Goal: Task Accomplishment & Management: Complete application form

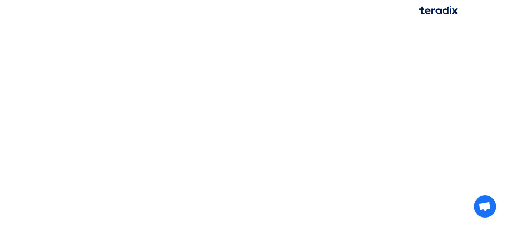
click at [270, 21] on html at bounding box center [252, 10] width 505 height 21
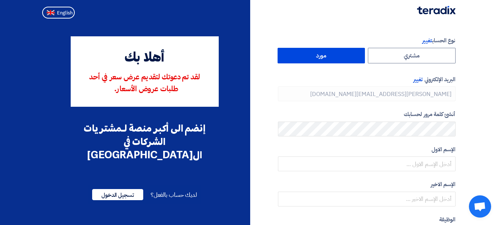
type input "[PHONE_NUMBER]"
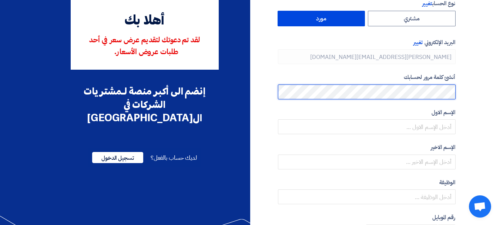
click at [497, 87] on section "نوع الحساب تغيير مشتري مورد البريد الإلكتروني تغيير [PERSON_NAME][EMAIL_ADDRESS…" at bounding box center [250, 176] width 500 height 384
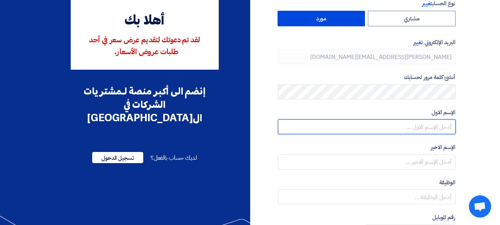
click at [432, 125] on input "text" at bounding box center [367, 126] width 178 height 15
type input "[PERSON_NAME]"
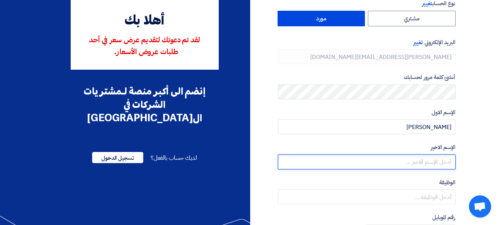
click at [411, 155] on input "text" at bounding box center [367, 161] width 178 height 15
type input "khalil"
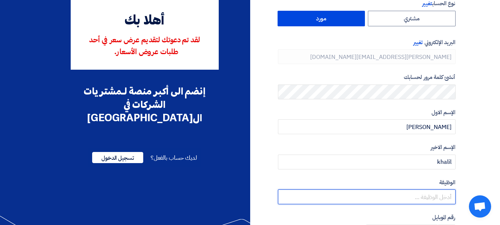
click at [417, 199] on input "text" at bounding box center [367, 196] width 178 height 15
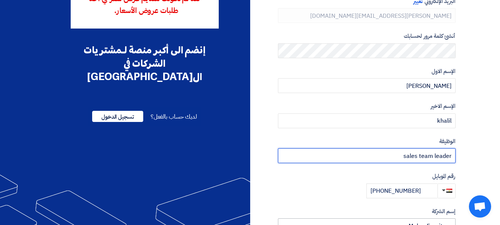
scroll to position [181, 0]
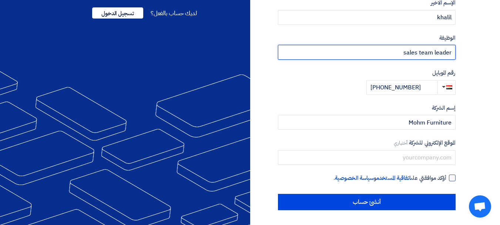
type input "sales team leader"
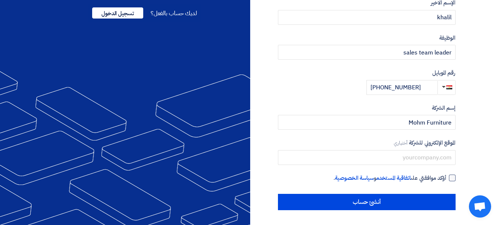
click at [450, 176] on div at bounding box center [452, 177] width 7 height 7
click at [446, 176] on input "أؤكد موافقتي على اتفاقية المستخدم و سياسة الخصوصية ." at bounding box center [358, 180] width 178 height 15
checkbox input "true"
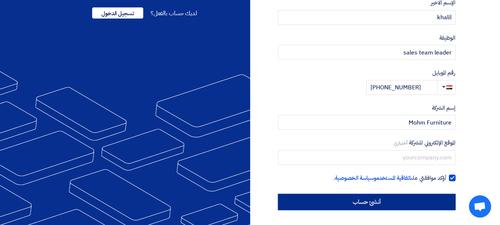
click at [388, 200] on input "أنشئ حساب" at bounding box center [367, 201] width 178 height 16
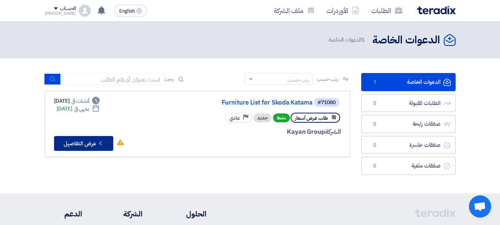
click at [84, 145] on button "Check details عرض التفاصيل" at bounding box center [83, 143] width 59 height 15
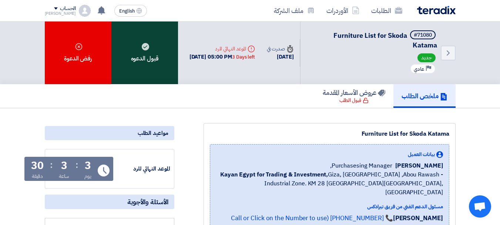
click at [139, 47] on div "قبول الدعوه" at bounding box center [144, 52] width 67 height 63
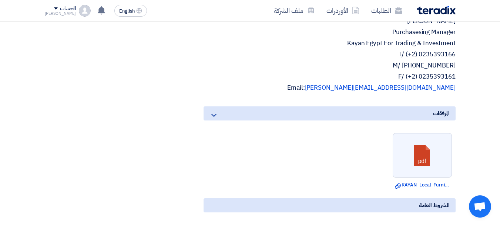
scroll to position [592, 0]
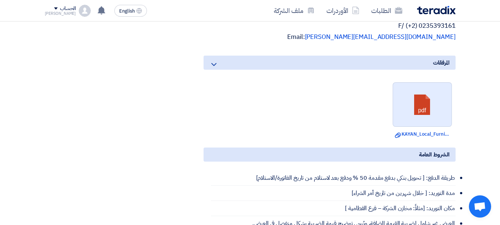
click at [423, 91] on link at bounding box center [422, 104] width 59 height 44
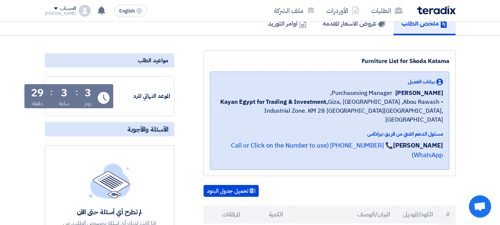
scroll to position [0, 0]
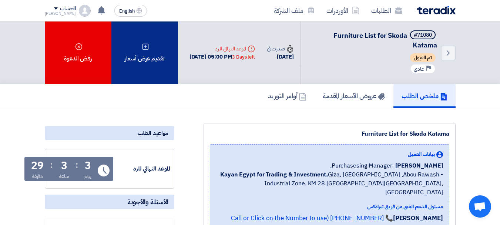
click at [154, 57] on div "تقديم عرض أسعار" at bounding box center [144, 52] width 67 height 63
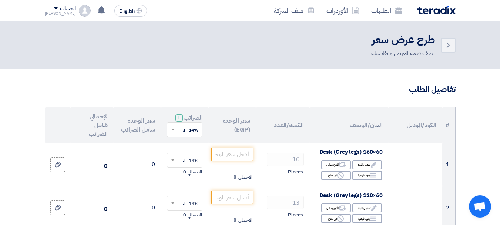
click at [449, 41] on icon "Back" at bounding box center [447, 45] width 9 height 9
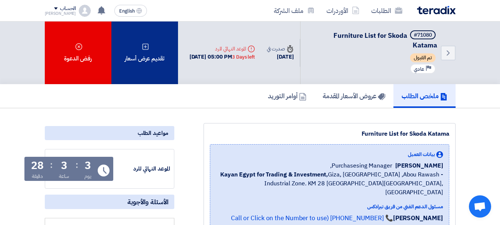
click at [142, 54] on div "تقديم عرض أسعار" at bounding box center [144, 52] width 67 height 63
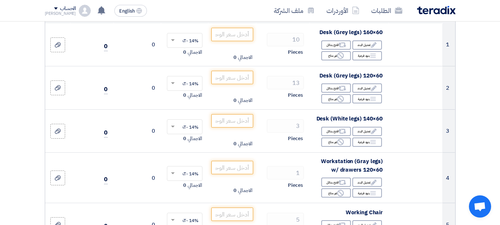
scroll to position [74, 0]
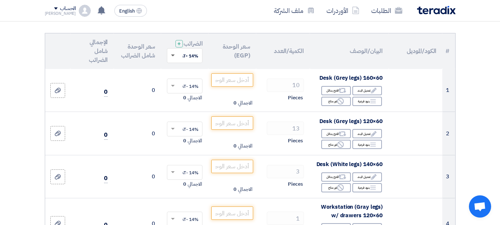
click at [173, 57] on span at bounding box center [173, 55] width 4 height 3
click at [173, 56] on span at bounding box center [173, 55] width 4 height 2
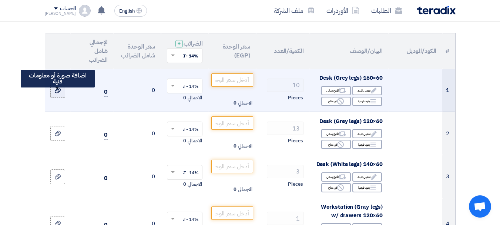
click at [57, 93] on use at bounding box center [58, 90] width 6 height 5
click at [0, 0] on input "file" at bounding box center [0, 0] width 0 height 0
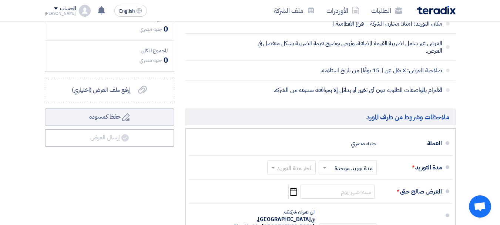
scroll to position [777, 0]
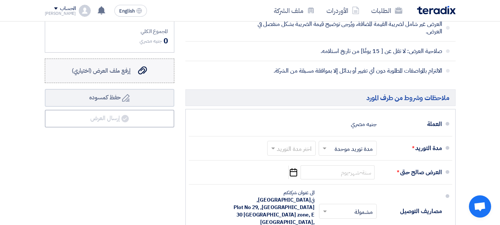
click at [110, 74] on span "إرفع ملف العرض (اختياري)" at bounding box center [101, 70] width 59 height 9
click at [0, 0] on input "إرفع ملف العرض (اختياري) إرفع ملف العرض (اختياري)" at bounding box center [0, 0] width 0 height 0
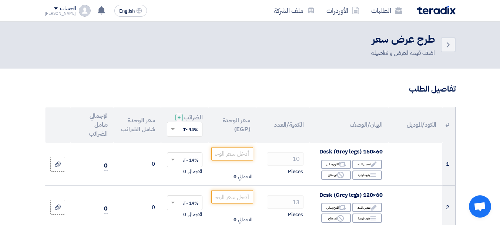
scroll to position [0, 0]
click at [451, 43] on icon "Back" at bounding box center [447, 45] width 9 height 9
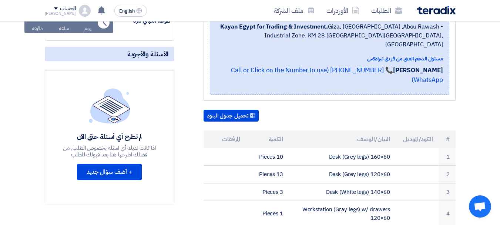
scroll to position [148, 0]
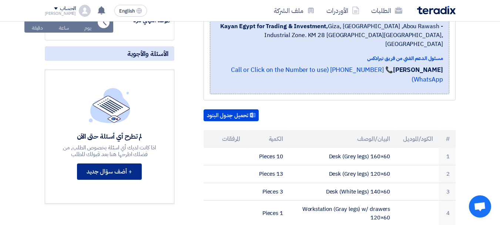
click at [115, 171] on button "+ أضف سؤال جديد" at bounding box center [109, 171] width 65 height 16
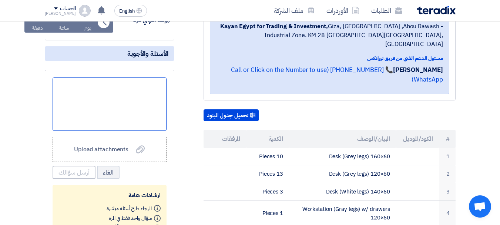
click at [124, 112] on div at bounding box center [110, 103] width 114 height 53
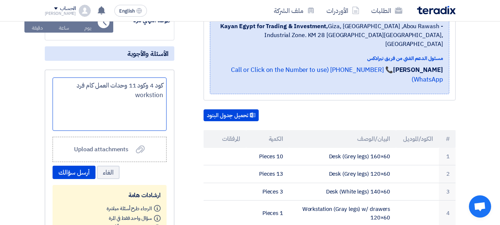
click at [154, 95] on div "كود 4 وكود 11 وحدات العمل كام فرد workstion" at bounding box center [110, 103] width 114 height 53
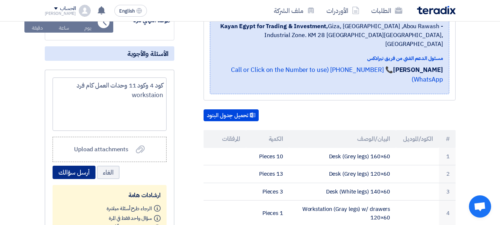
click at [70, 169] on button "أرسل سؤالك" at bounding box center [74, 171] width 43 height 13
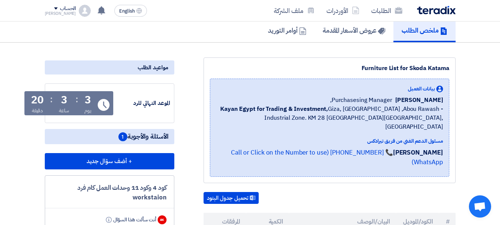
scroll to position [0, 0]
